Goal: Task Accomplishment & Management: Use online tool/utility

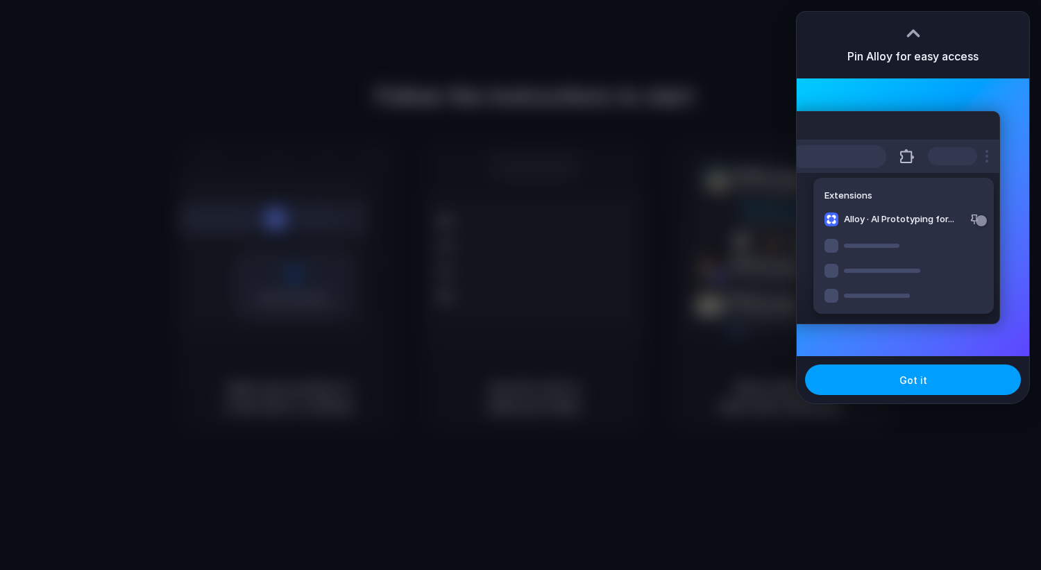
click at [887, 376] on button "Got it" at bounding box center [913, 379] width 216 height 31
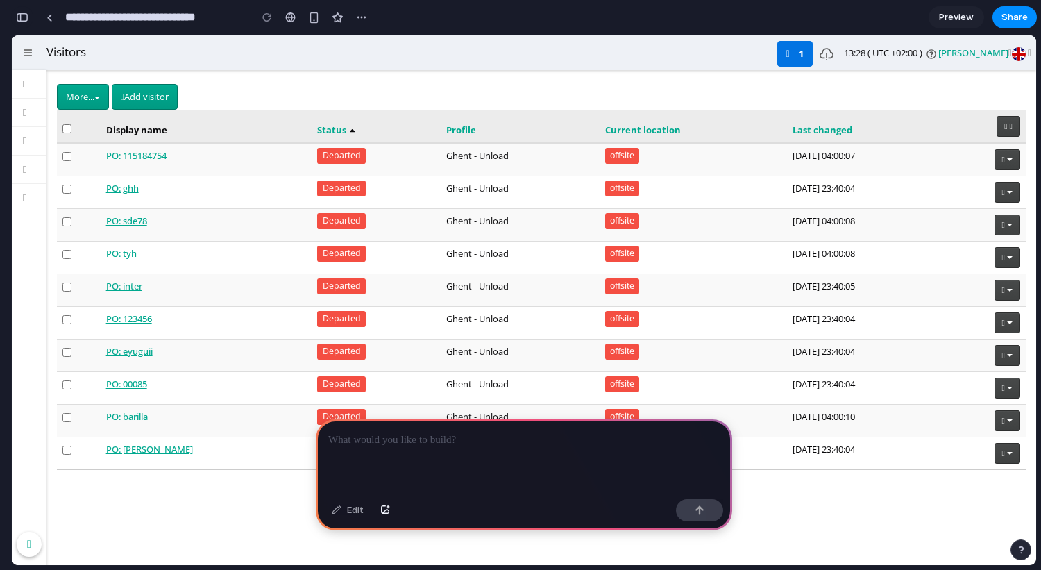
click at [18, 22] on button "button" at bounding box center [22, 17] width 22 height 22
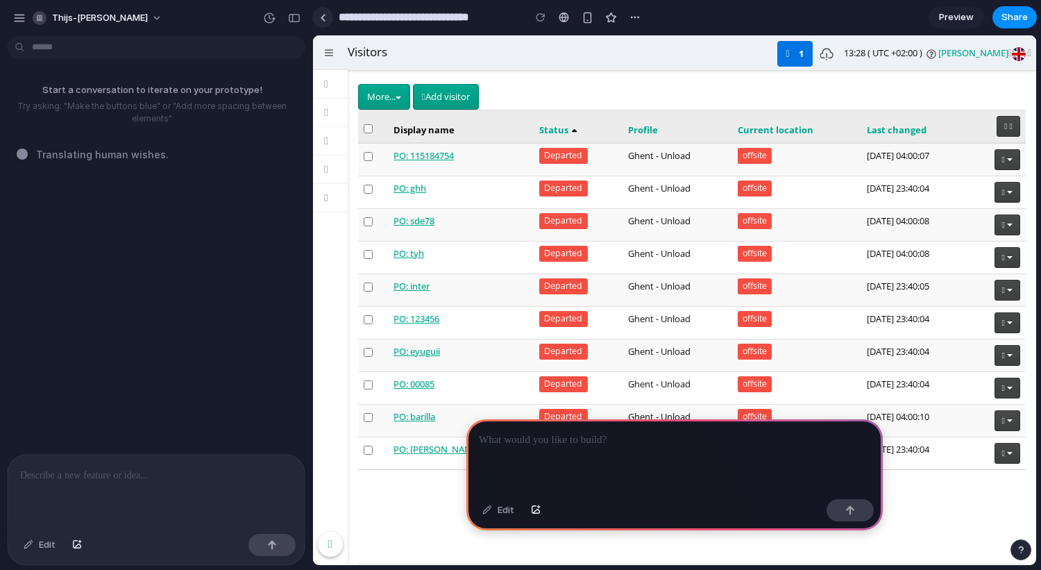
click at [318, 24] on link at bounding box center [322, 17] width 21 height 21
